Goal: Transaction & Acquisition: Subscribe to service/newsletter

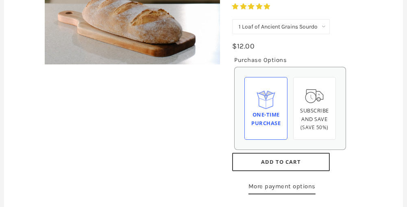
scroll to position [179, 0]
click at [313, 113] on span "Subscribe and save" at bounding box center [314, 115] width 29 height 16
click at [0, 0] on input "Subscribe and save (Save 50%)" at bounding box center [0, 0] width 0 height 0
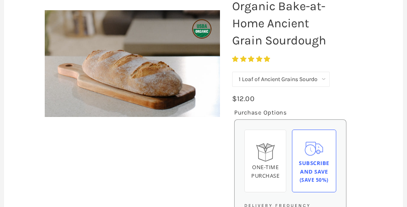
scroll to position [126, 0]
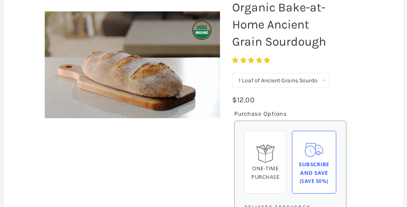
click at [323, 79] on select "1 Loaf of Ancient Grains Sourdough ([PERSON_NAME] Choice) Get 6 Loaves Every Mo…" at bounding box center [281, 80] width 98 height 15
select select "Get 6 Loaves Every Month (Free Shipping)"
click at [232, 73] on select "1 Loaf of Ancient Grains Sourdough ([PERSON_NAME] Choice) Get 6 Loaves Every Mo…" at bounding box center [281, 80] width 98 height 15
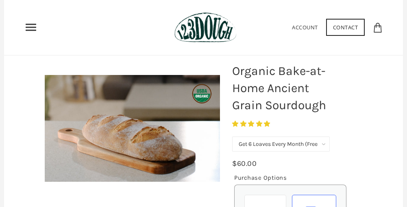
scroll to position [62, 0]
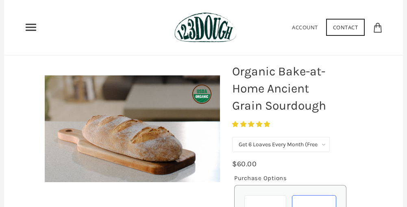
click at [30, 26] on icon "Primary" at bounding box center [30, 27] width 13 height 13
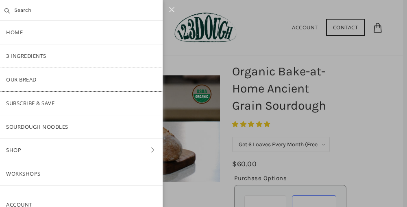
click at [24, 76] on link "Our Bread" at bounding box center [81, 79] width 163 height 23
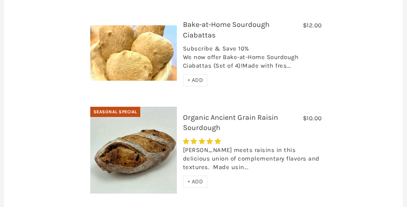
scroll to position [537, 0]
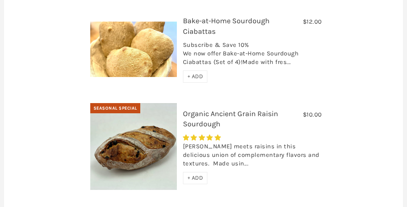
click at [195, 174] on span "+ ADD" at bounding box center [196, 177] width 16 height 7
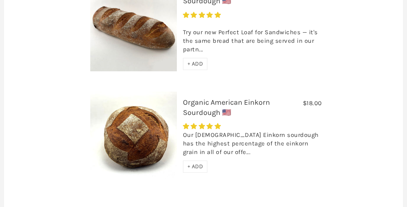
scroll to position [763, 0]
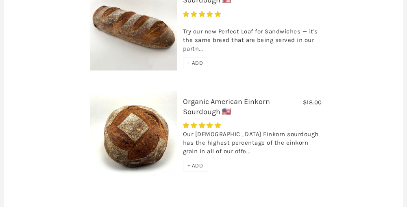
click at [197, 162] on span "+ ADD" at bounding box center [196, 165] width 16 height 7
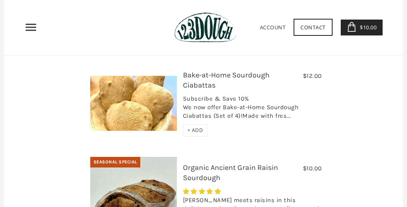
scroll to position [0, 0]
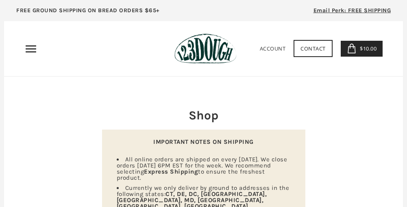
click at [35, 52] on icon "Primary" at bounding box center [30, 48] width 13 height 13
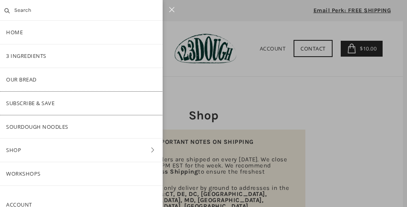
click at [43, 105] on link "Subscribe & Save" at bounding box center [81, 103] width 163 height 23
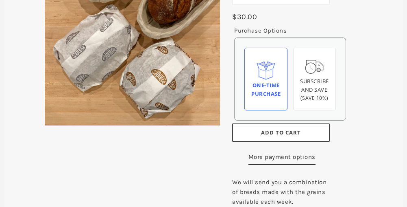
scroll to position [175, 0]
click at [310, 82] on span "Subscribe and save" at bounding box center [314, 85] width 29 height 16
click at [0, 0] on input "Subscribe and save (Save 10%)" at bounding box center [0, 0] width 0 height 0
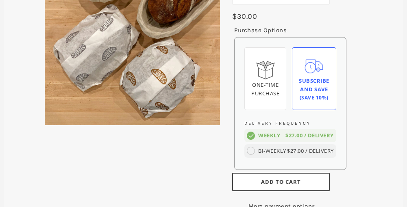
click at [251, 155] on circle at bounding box center [251, 150] width 8 height 8
click at [0, 0] on input "Bi-weekly $27.00 / delivery" at bounding box center [0, 0] width 0 height 0
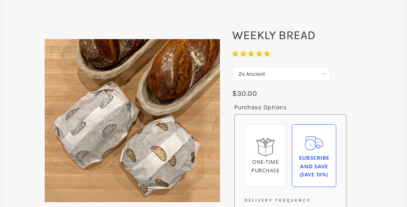
scroll to position [93, 0]
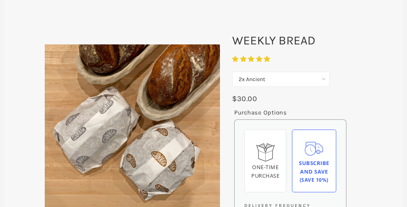
click at [322, 79] on select "2x Ancient 2x Premium Ancient" at bounding box center [281, 79] width 98 height 15
select select "2x Premium Ancient"
click at [232, 72] on select "2x Ancient 2x Premium Ancient" at bounding box center [281, 79] width 98 height 15
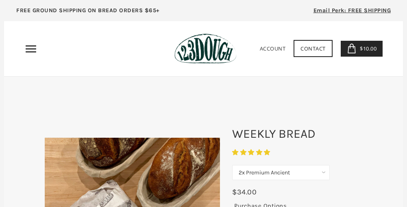
click at [33, 50] on icon "Primary" at bounding box center [30, 48] width 13 height 13
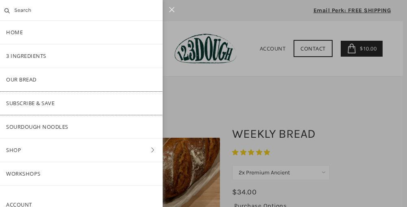
click at [43, 103] on link "Subscribe & Save" at bounding box center [81, 103] width 163 height 23
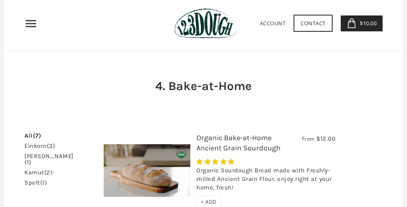
scroll to position [139, 0]
